Goal: Information Seeking & Learning: Learn about a topic

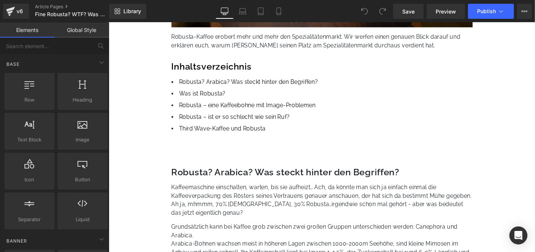
scroll to position [334, 0]
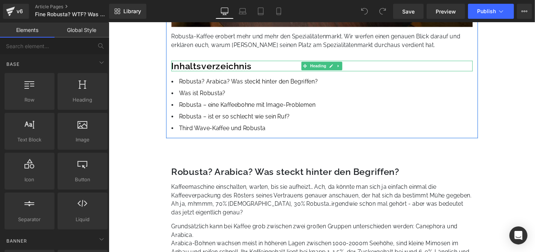
click at [202, 67] on h2 "Inhaltsverzeichnis" at bounding box center [336, 69] width 322 height 12
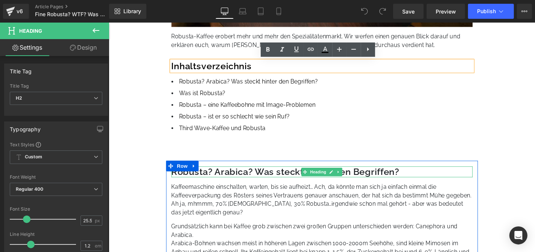
click at [252, 183] on h2 "Robusta? Arabica? Was steckt hinter den Begriffen?" at bounding box center [336, 182] width 322 height 12
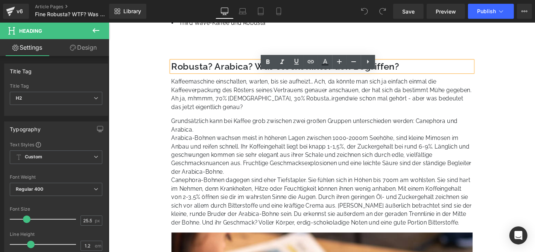
scroll to position [460, 0]
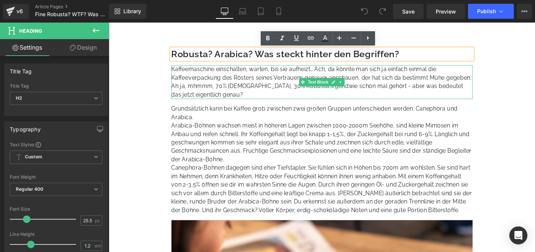
click at [378, 83] on p "Kaffeemaschine einschalten, warten, bis sie aufheizt… Ach, da könnte man sich j…" at bounding box center [336, 86] width 322 height 36
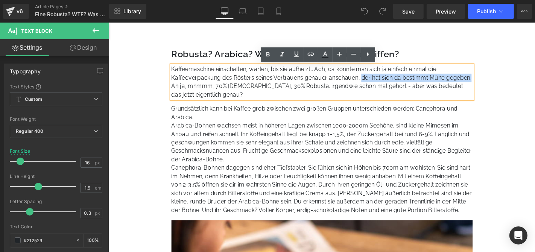
drag, startPoint x: 378, startPoint y: 79, endPoint x: 496, endPoint y: 77, distance: 117.4
click at [496, 77] on p "Kaffeemaschine einschalten, warten, bis sie aufheizt… Ach, da könnte man sich j…" at bounding box center [336, 86] width 322 height 36
copy p "der hat sich da bestimmt Mühe gegeben."
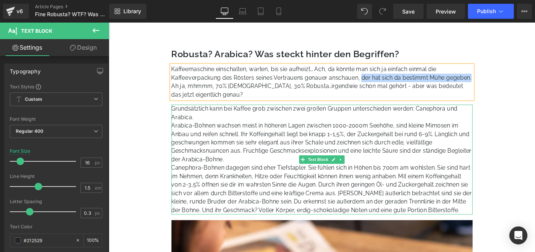
click at [318, 145] on p "Arabica-Bohnen wachsen meist in höheren Lagen zwischen 1000-2000m Seehöhe, sind…" at bounding box center [336, 150] width 322 height 45
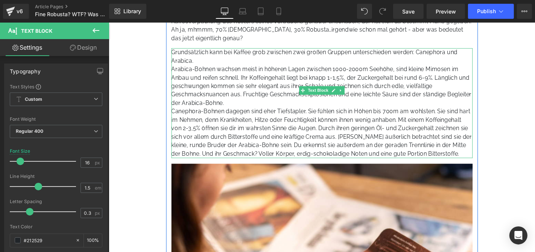
scroll to position [502, 0]
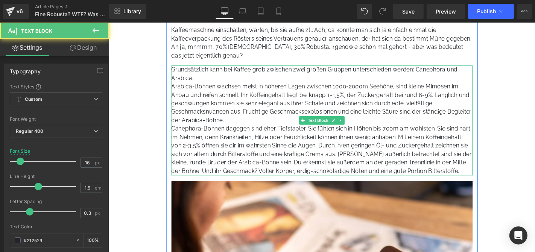
click at [351, 165] on p "Canephora-Bohnen dagegen sind eher Tiefstapler. Sie fühlen sich in Höhen bis 70…" at bounding box center [336, 158] width 322 height 54
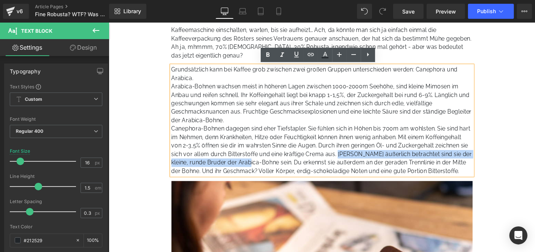
drag, startPoint x: 351, startPoint y: 164, endPoint x: 267, endPoint y: 169, distance: 84.5
click at [267, 169] on p "Canephora-Bohnen dagegen sind eher Tiefstapler. Sie fühlen sich in Höhen bis 70…" at bounding box center [336, 158] width 322 height 54
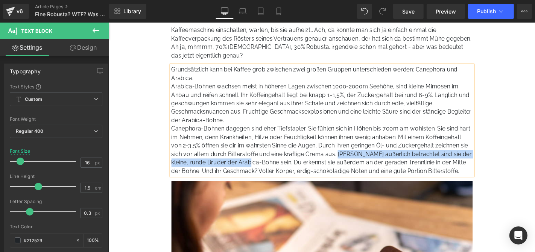
copy p "[PERSON_NAME] äußerlich betrachtet sind sie der kleine, runde Bruder der Arabic…"
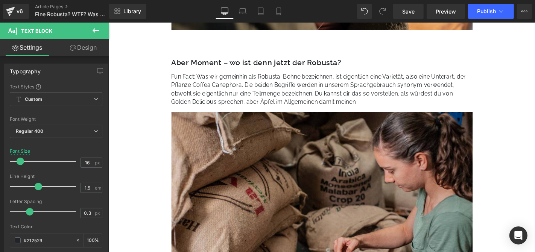
scroll to position [920, 0]
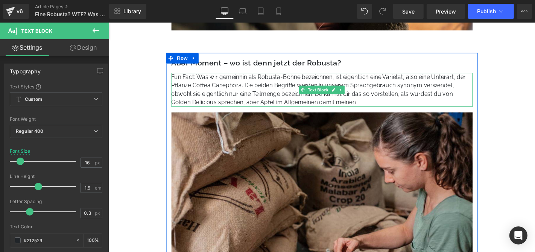
click at [377, 93] on p "Fun Fact: Was wir gemeinhin als Robusta-Bohne bezeichnen, ist eigentlich eine V…" at bounding box center [336, 94] width 322 height 36
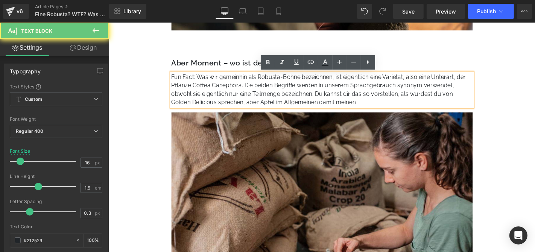
click at [391, 104] on p "Fun Fact: Was wir gemeinhin als Robusta-Bohne bezeichnen, ist eigentlich eine V…" at bounding box center [336, 94] width 322 height 36
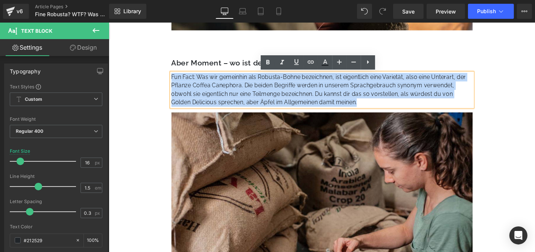
drag, startPoint x: 386, startPoint y: 108, endPoint x: 174, endPoint y: 82, distance: 214.2
click at [175, 82] on p "Fun Fact: Was wir gemeinhin als Robusta-Bohne bezeichnen, ist eigentlich eine V…" at bounding box center [336, 94] width 322 height 36
copy p "Fun Fact: Was wir gemeinhin als Robusta-Bohne bezeichnen, ist eigentlich eine V…"
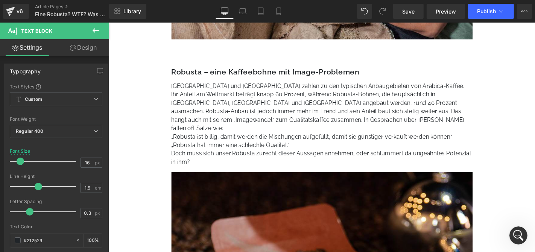
scroll to position [1212, 0]
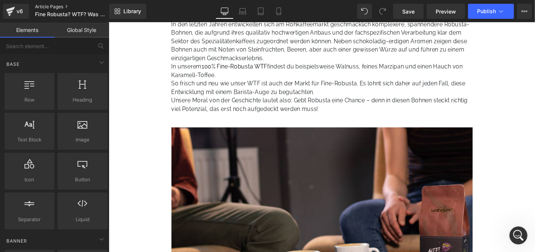
scroll to position [2174, 0]
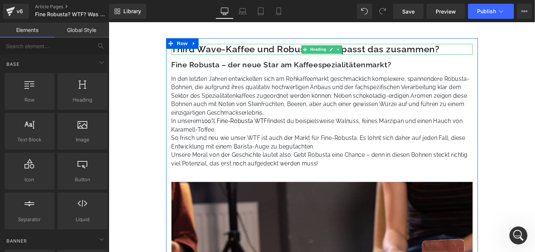
click at [254, 45] on h2 "Third Wave-Kaffee und Robusta – wie passt das zusammen?" at bounding box center [336, 51] width 322 height 12
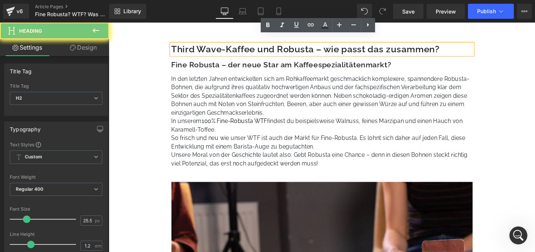
click at [254, 45] on h2 "Third Wave-Kaffee und Robusta – wie passt das zusammen?" at bounding box center [336, 51] width 322 height 12
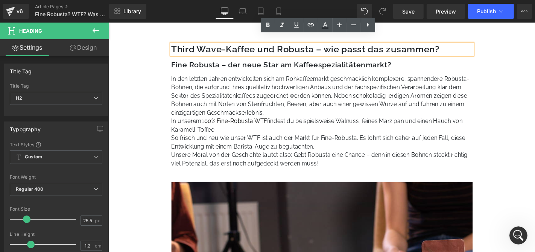
copy h2 "Third Wave-Kaffee und Robusta – wie passt das zusammen?"
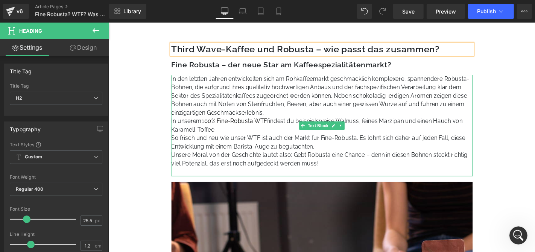
click at [284, 141] on p "So frisch und neu wie unser WTF ist auch der Markt für Fine-Robusta. Es lohnt s…" at bounding box center [336, 150] width 322 height 18
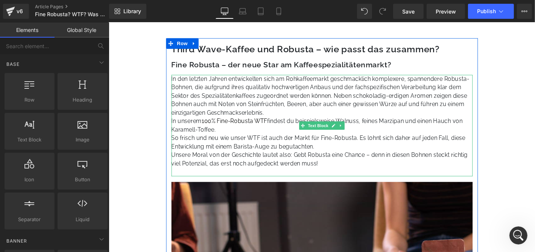
click at [241, 144] on p "So frisch und neu wie unser WTF ist auch der Markt für Fine-Robusta. Es lohnt s…" at bounding box center [336, 150] width 322 height 18
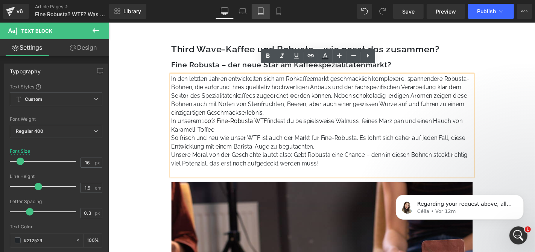
scroll to position [0, 0]
